Goal: Complete application form

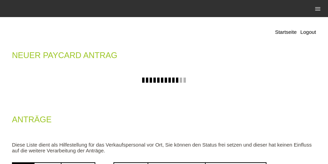
scroll to position [53, 0]
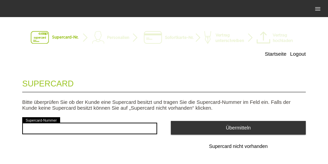
scroll to position [13, 0]
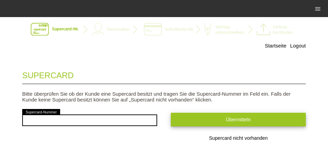
click at [207, 126] on button "Übermitteln" at bounding box center [238, 119] width 135 height 13
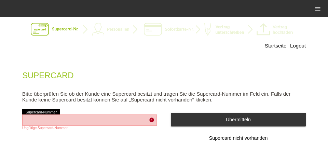
click at [223, 144] on button "Supercard nicht vorhanden" at bounding box center [238, 139] width 135 height 14
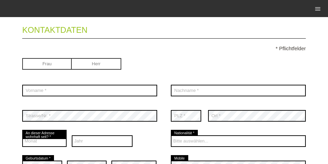
scroll to position [344, 0]
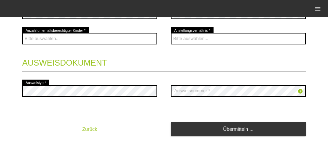
click at [93, 126] on span "Zurück" at bounding box center [89, 128] width 15 height 5
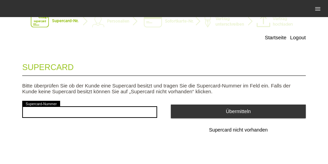
scroll to position [22, 0]
click at [112, 103] on div "error Supercard-Nummer" at bounding box center [89, 111] width 135 height 25
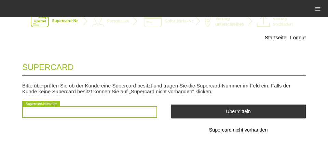
click at [116, 106] on input "text" at bounding box center [89, 112] width 135 height 12
type input "8018762250116"
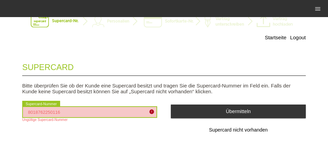
drag, startPoint x: 105, startPoint y: 113, endPoint x: 0, endPoint y: 111, distance: 104.6
click at [0, 111] on div "Startseite Logout Supercard Bitte überprüfen Sie ob der Kunde eine Supercard be…" at bounding box center [164, 80] width 328 height 154
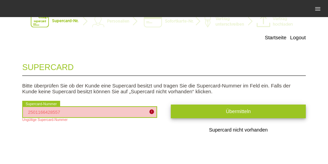
type input "2501166428557"
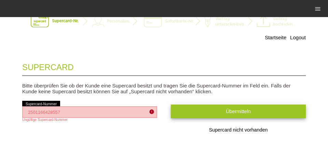
click at [275, 109] on button "Übermitteln" at bounding box center [238, 111] width 135 height 13
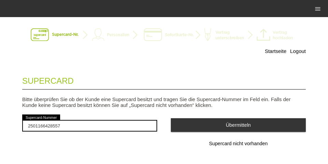
scroll to position [0, 0]
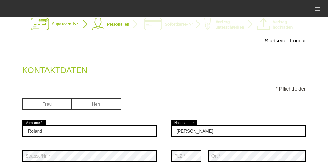
scroll to position [44, 0]
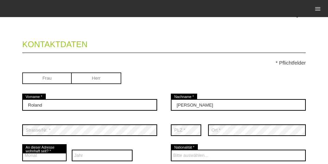
click at [44, 77] on input "radio" at bounding box center [47, 77] width 50 height 10
radio input "true"
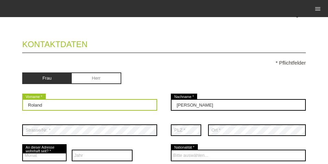
click at [54, 106] on input "Roland" at bounding box center [89, 105] width 135 height 12
type input "R"
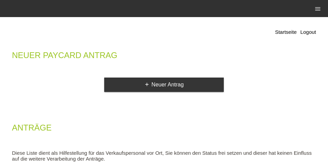
scroll to position [22, 0]
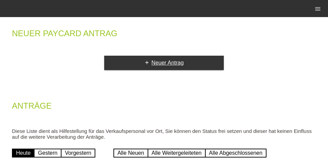
click at [176, 60] on link "add Neuer Antrag" at bounding box center [164, 63] width 120 height 14
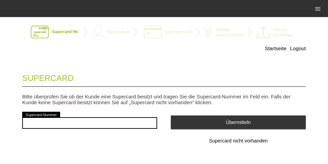
scroll to position [22, 0]
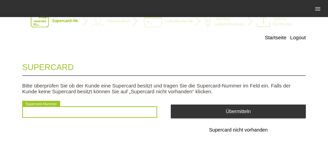
click at [121, 111] on input "text" at bounding box center [89, 112] width 135 height 12
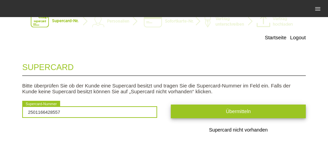
type input "2501166428557"
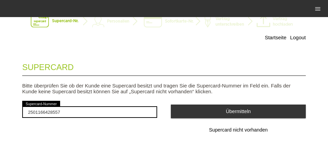
click at [185, 111] on button "Übermitteln" at bounding box center [238, 111] width 135 height 13
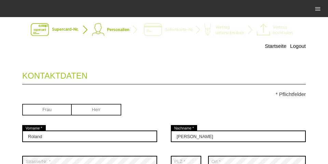
scroll to position [22, 0]
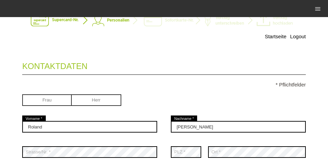
click at [59, 120] on div "Roland error Vorname *" at bounding box center [89, 126] width 135 height 25
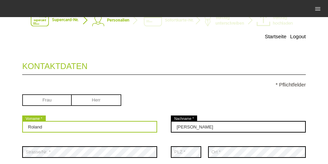
click at [62, 128] on input "Roland" at bounding box center [89, 127] width 135 height 12
type input "Réka"
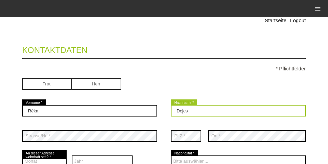
scroll to position [44, 0]
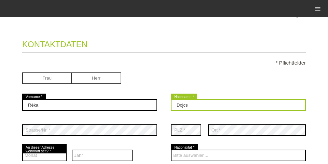
paste input "á,"
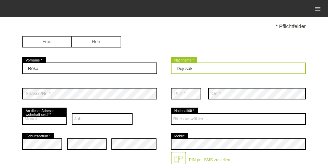
scroll to position [87, 0]
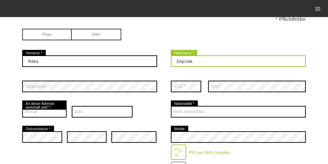
type input "Dojcsák"
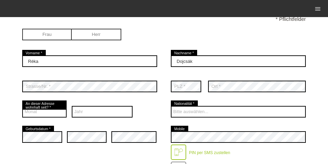
click at [58, 36] on input "radio" at bounding box center [47, 34] width 50 height 10
radio input "true"
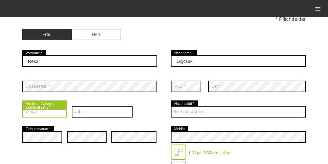
click at [51, 116] on select "Monat 01 02 03 04 05 06 07 08 09 10 11 12" at bounding box center [44, 112] width 44 height 12
select select "06"
click at [22, 107] on select "Monat 01 02 03 04 05 06 07 08 09 10 11 12" at bounding box center [44, 112] width 44 height 12
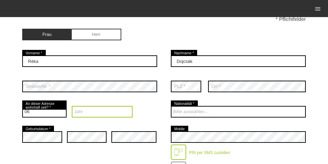
drag, startPoint x: 98, startPoint y: 111, endPoint x: 130, endPoint y: 128, distance: 35.8
click at [99, 111] on select "Jahr 2025 2024 2023 2022 2021 2020 2019 2018 2017 2016" at bounding box center [102, 112] width 61 height 12
select select "2021"
click at [72, 107] on select "Jahr 2025 2024 2023 2022 2021 2020 2019 2018 2017 2016" at bounding box center [102, 112] width 61 height 12
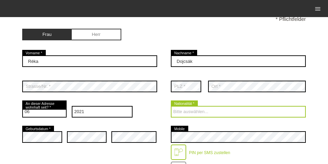
drag, startPoint x: 196, startPoint y: 108, endPoint x: 201, endPoint y: 107, distance: 4.9
click at [196, 107] on select "Bitte auswählen... [GEOGRAPHIC_DATA] [GEOGRAPHIC_DATA] [GEOGRAPHIC_DATA] [GEOGR…" at bounding box center [238, 112] width 135 height 12
select select "HU"
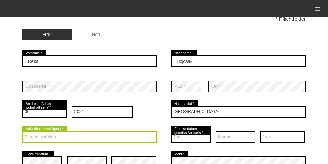
click at [76, 135] on select "Bitte auswählen... C B B - Flüchtlingsstatus Andere" at bounding box center [89, 137] width 135 height 12
select select "B"
click at [22, 132] on select "Bitte auswählen... C B B - Flüchtlingsstatus Andere" at bounding box center [89, 137] width 135 height 12
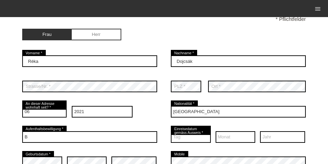
click at [189, 145] on div "Tag 01 02 03 04 05 06 07 08 09 10 11 12 13 14 15 16 17 18 19 20 21 22" at bounding box center [191, 136] width 40 height 25
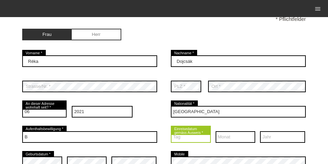
click at [192, 141] on select "Tag 01 02 03 04 05 06 07 08 09 10 11 12 13 14 15 16 17" at bounding box center [191, 137] width 40 height 12
select select "06"
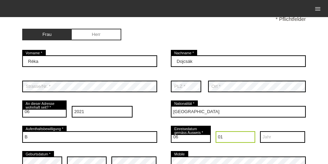
select select "08"
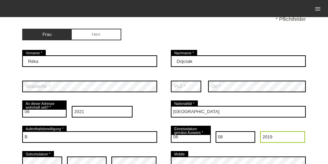
select select "2017"
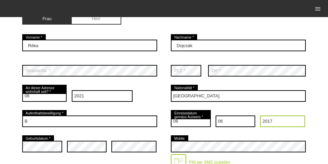
scroll to position [131, 0]
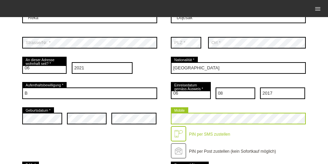
click at [64, 122] on div "error Geburtsdatum * error error error Mobile" at bounding box center [164, 133] width 284 height 54
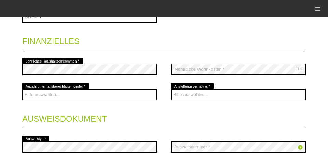
scroll to position [312, 0]
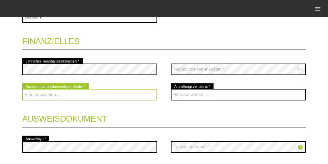
click at [106, 100] on select "Bitte auswählen... 0 1 2 3 4 5 6 7 8 9" at bounding box center [89, 95] width 135 height 12
select select "0"
click at [22, 90] on select "Bitte auswählen... 0 1 2 3 4 5 6 7 8 9" at bounding box center [89, 95] width 135 height 12
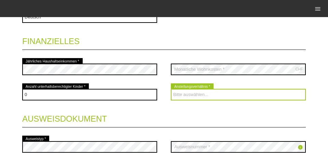
click at [193, 96] on select "Bitte auswählen... Unbefristet Befristet Lehrling/Student Pensioniert Nicht arb…" at bounding box center [238, 95] width 135 height 12
select select "UNLIMITED"
click at [171, 90] on select "Bitte auswählen... Unbefristet Befristet Lehrling/Student Pensioniert Nicht arb…" at bounding box center [238, 95] width 135 height 12
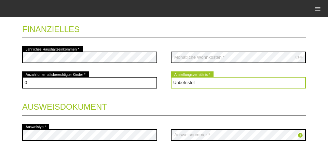
scroll to position [356, 0]
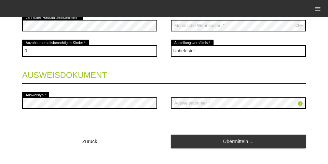
click at [201, 111] on div "info error Ausweisnummer *" at bounding box center [238, 103] width 135 height 25
click at [235, 143] on link "Übermitteln ..." at bounding box center [238, 141] width 135 height 13
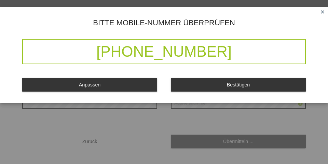
click at [240, 82] on button "Bestätigen" at bounding box center [238, 84] width 135 height 13
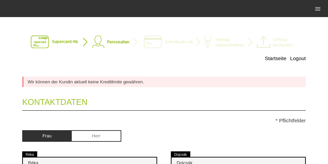
scroll to position [0, 0]
drag, startPoint x: 30, startPoint y: 86, endPoint x: 266, endPoint y: 84, distance: 236.5
click at [260, 84] on div "Wir können der Kundin aktuell keine Kreditlimite gewähren." at bounding box center [164, 82] width 284 height 11
